Goal: Task Accomplishment & Management: Use online tool/utility

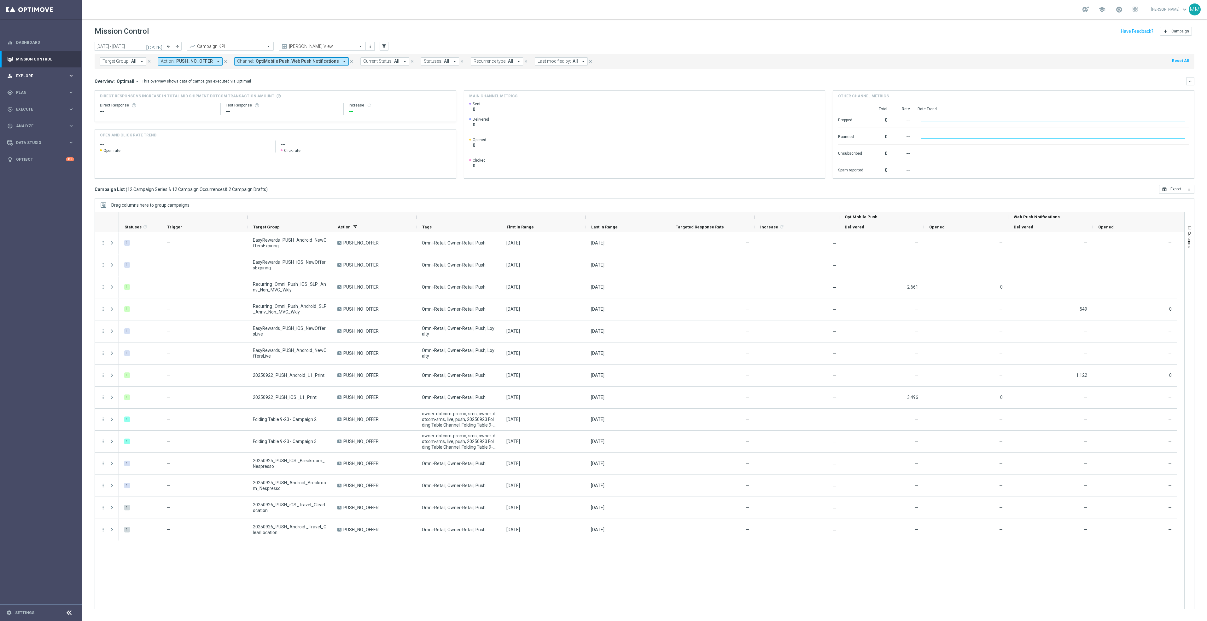
click at [57, 72] on div "person_search Explore keyboard_arrow_right" at bounding box center [40, 75] width 81 height 17
click at [39, 168] on span "Plan" at bounding box center [42, 168] width 52 height 4
click at [42, 124] on span "Templates" at bounding box center [39, 125] width 45 height 4
click at [41, 154] on link "OptiMobile Push" at bounding box center [43, 152] width 46 height 5
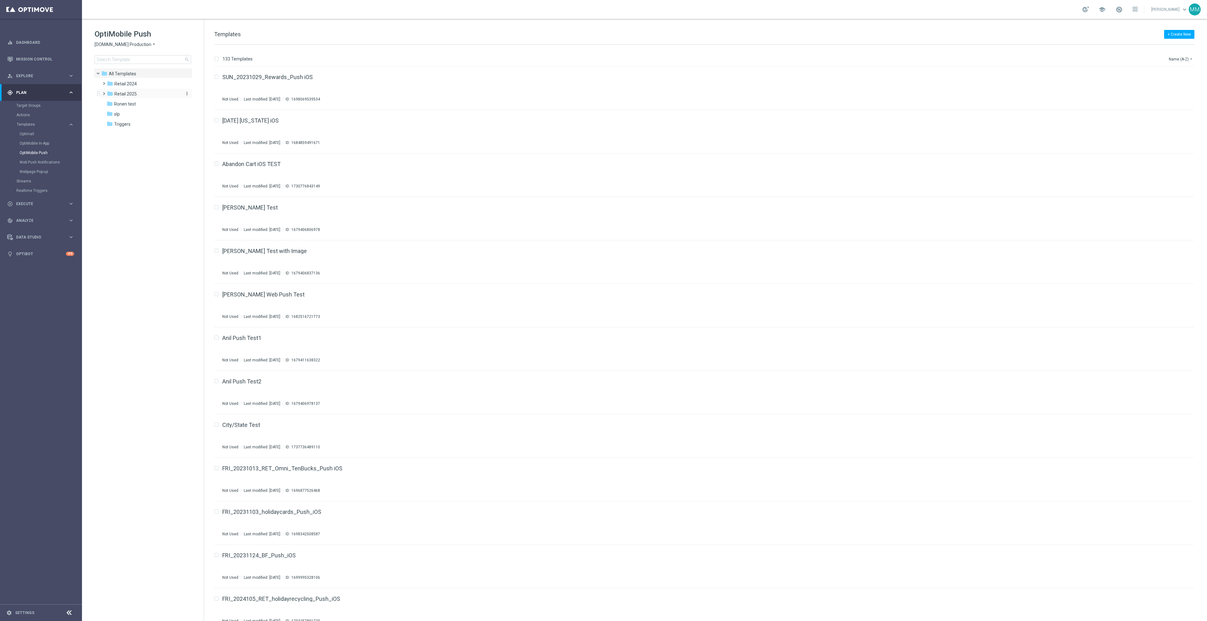
click at [131, 90] on div "folder Retail 2025" at bounding box center [143, 93] width 73 height 7
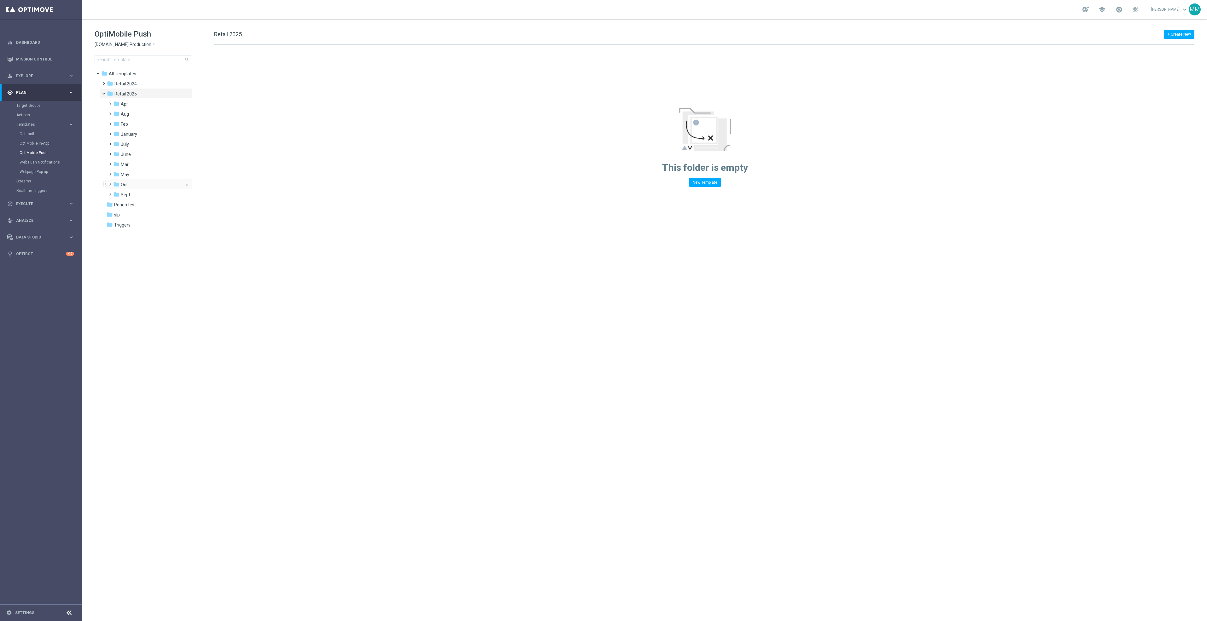
click at [134, 185] on div "folder Oct" at bounding box center [146, 184] width 67 height 7
click at [151, 233] on div "folder Sept" at bounding box center [146, 235] width 67 height 7
click at [151, 266] on div "folder WO 9.28" at bounding box center [150, 265] width 62 height 7
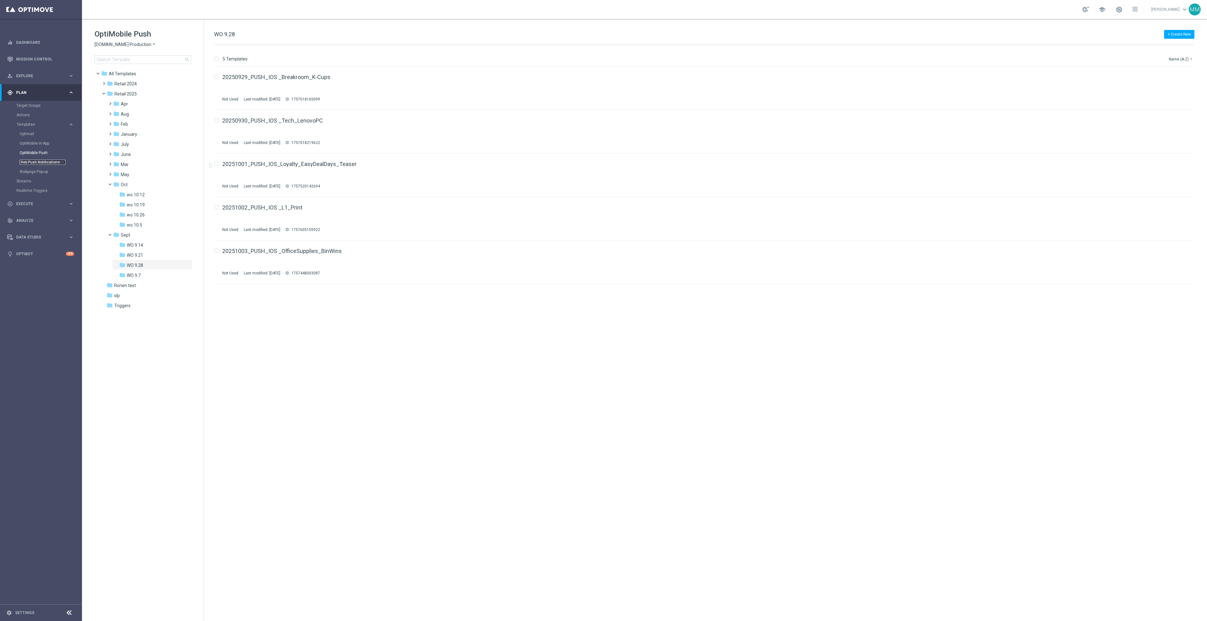
click at [45, 161] on link "Web Push Notifications" at bounding box center [43, 162] width 46 height 5
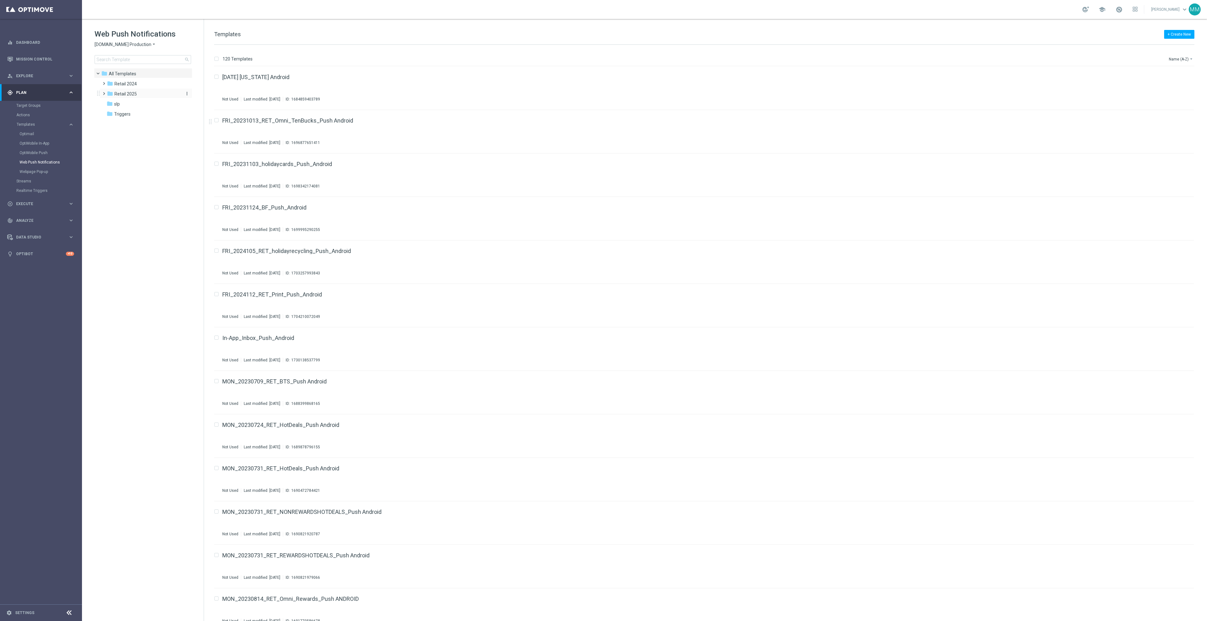
click at [160, 92] on div "folder Retail 2025" at bounding box center [143, 93] width 73 height 7
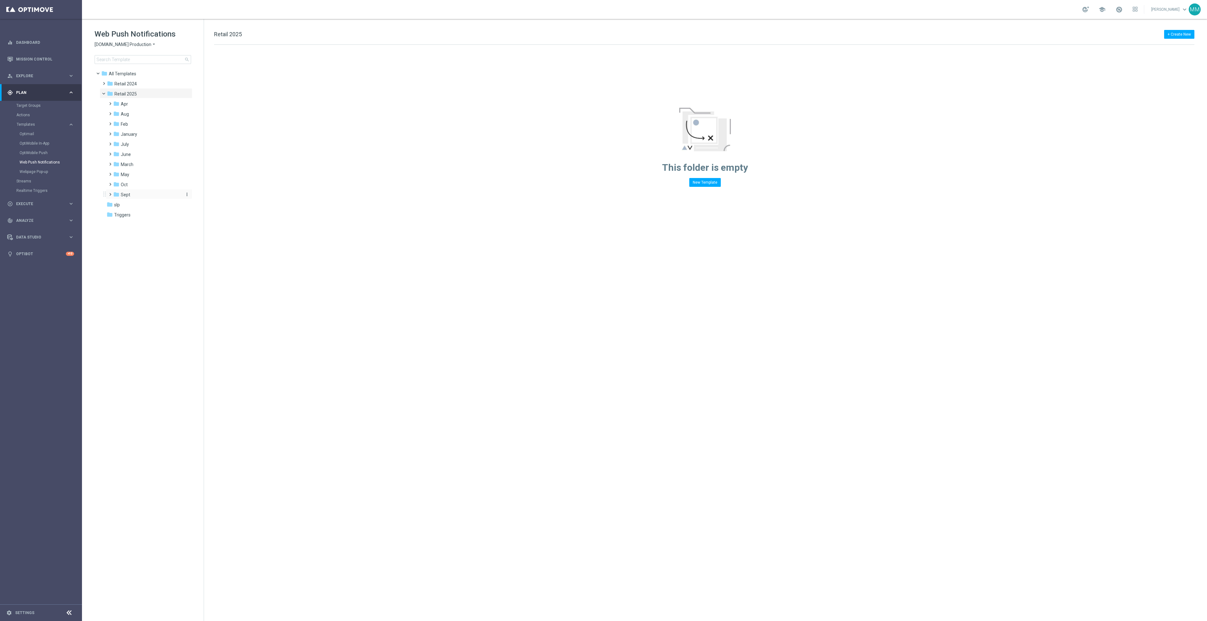
click at [138, 193] on div "folder Sept" at bounding box center [146, 194] width 67 height 7
click at [145, 228] on div "folder WO 9.28" at bounding box center [150, 225] width 62 height 7
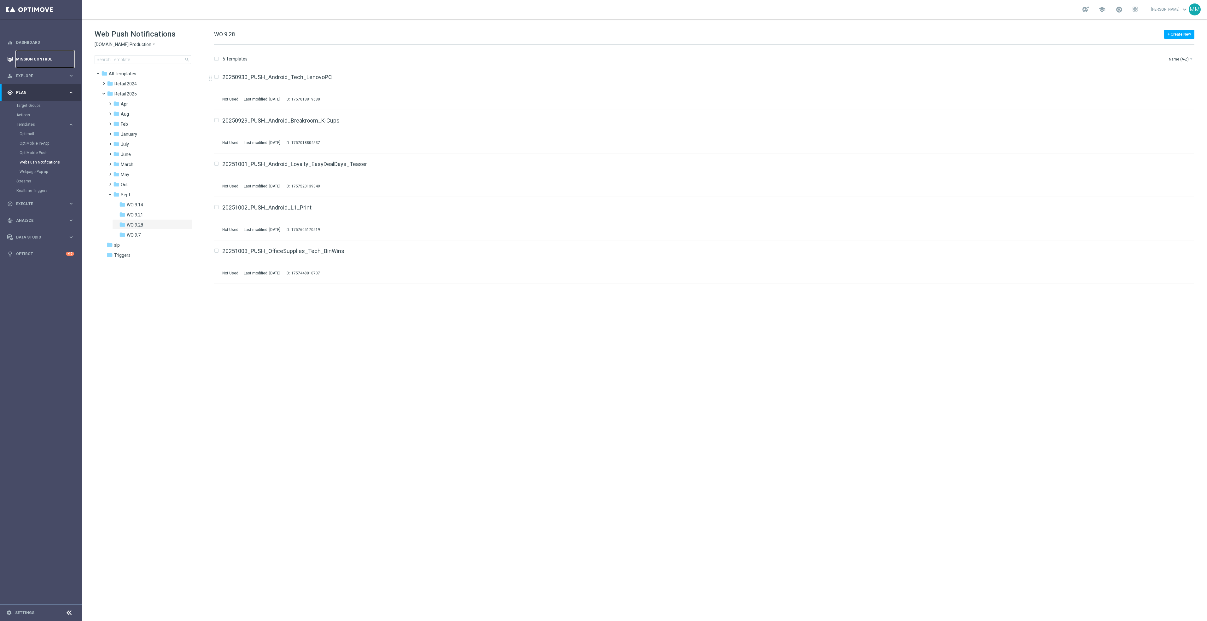
click at [44, 54] on link "Mission Control" at bounding box center [45, 59] width 58 height 17
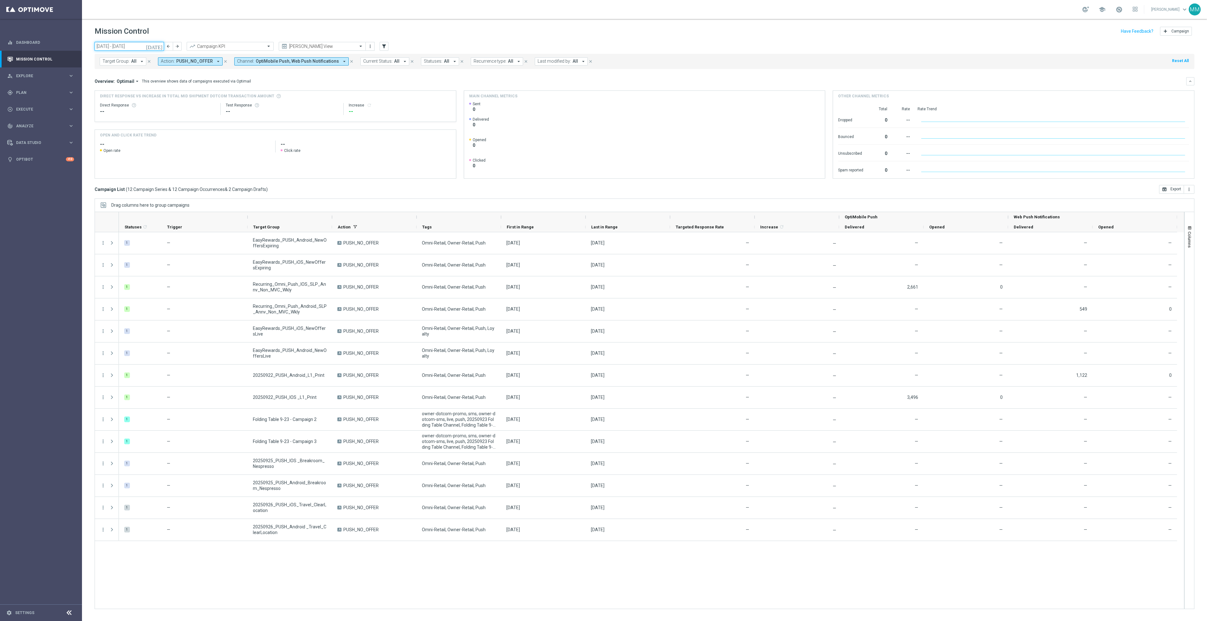
click at [146, 50] on input "[DATE] - [DATE]" at bounding box center [129, 46] width 69 height 9
click at [123, 112] on span "23" at bounding box center [120, 112] width 10 height 10
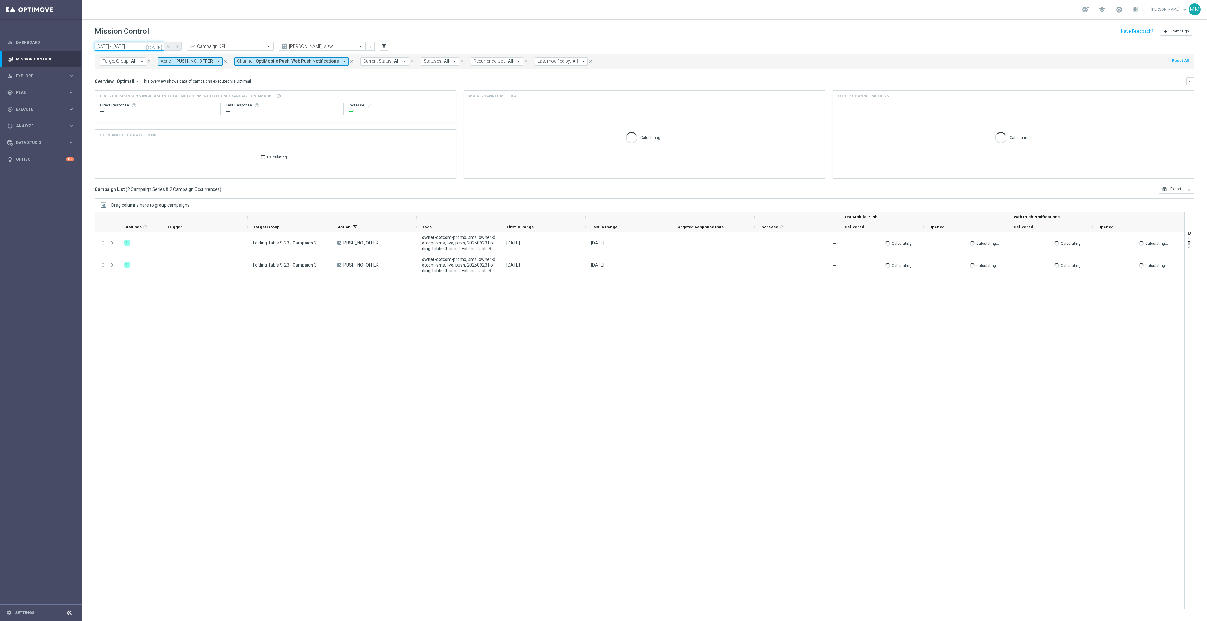
click at [137, 50] on input "[DATE] - [DATE]" at bounding box center [129, 46] width 69 height 9
click at [133, 114] on span "24" at bounding box center [131, 112] width 10 height 10
click at [141, 44] on input "[DATE] - [DATE]" at bounding box center [129, 46] width 69 height 9
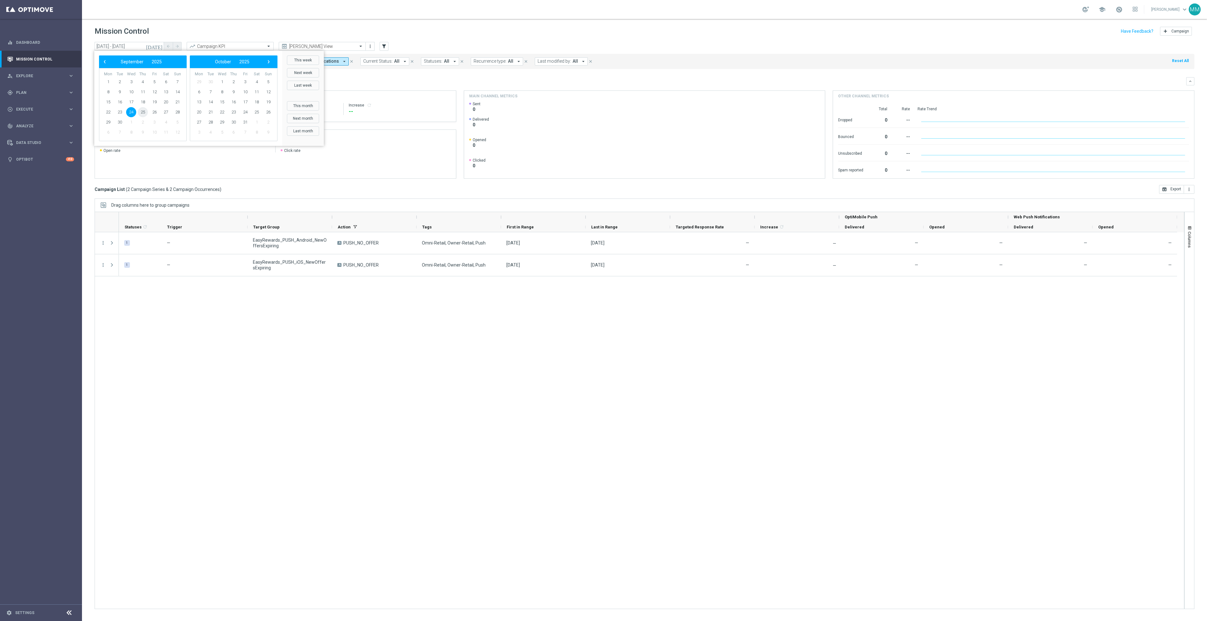
click at [143, 111] on span "25" at bounding box center [143, 112] width 10 height 10
click at [135, 46] on input "[DATE] - [DATE]" at bounding box center [129, 46] width 69 height 9
click at [153, 111] on span "26" at bounding box center [154, 112] width 10 height 10
drag, startPoint x: 144, startPoint y: 47, endPoint x: 147, endPoint y: 49, distance: 4.0
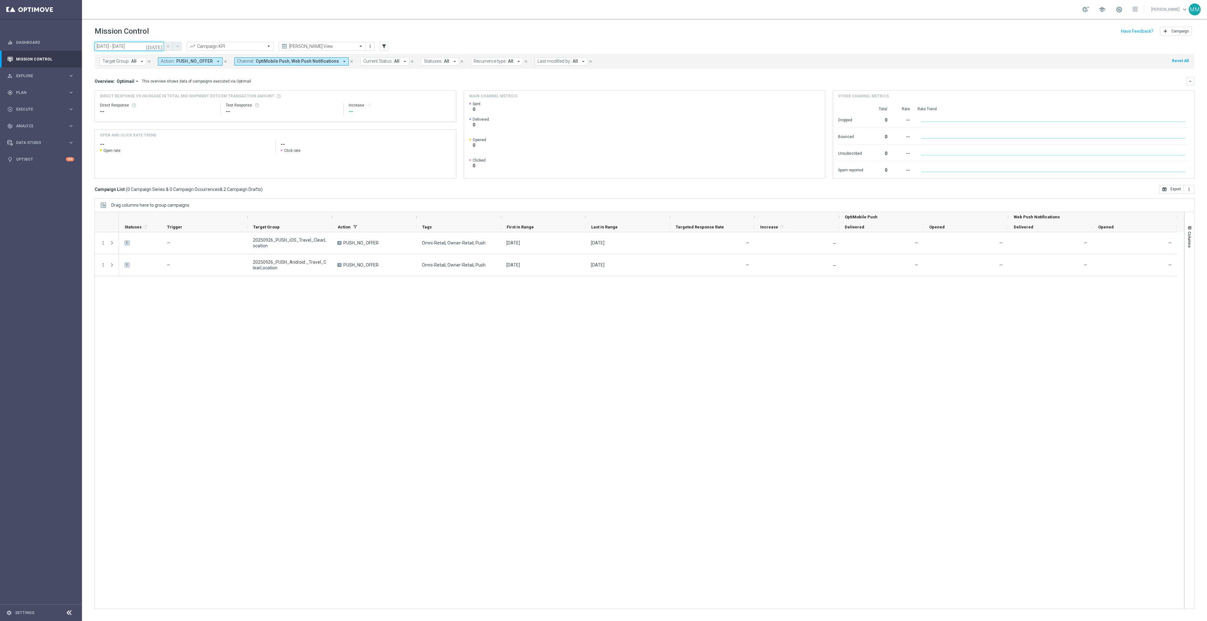
click at [144, 47] on input "[DATE] - [DATE]" at bounding box center [129, 46] width 69 height 9
click at [105, 125] on span "29" at bounding box center [108, 122] width 10 height 10
type input "[DATE] - [DATE]"
